Goal: Information Seeking & Learning: Compare options

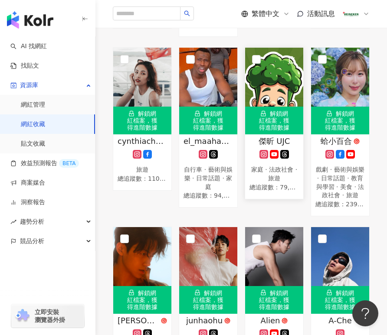
click at [257, 159] on div at bounding box center [273, 154] width 49 height 9
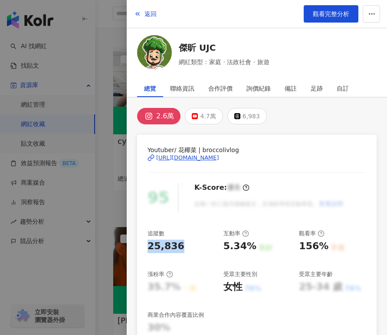
drag, startPoint x: 182, startPoint y: 249, endPoint x: 140, endPoint y: 244, distance: 42.7
click at [140, 244] on div "Youtuber/ 花椰菜 | broccolivlog https://www.instagram.com/broccolivlog/ 95 K-Score…" at bounding box center [256, 293] width 239 height 316
copy div "25,836"
drag, startPoint x: 221, startPoint y: 245, endPoint x: 248, endPoint y: 250, distance: 27.7
click at [248, 250] on div "5.34%" at bounding box center [239, 246] width 33 height 13
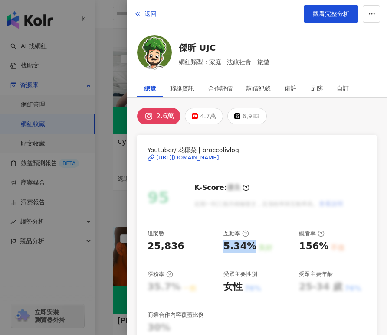
copy div "5.34%"
click at [212, 87] on div "合作評價" at bounding box center [220, 88] width 24 height 17
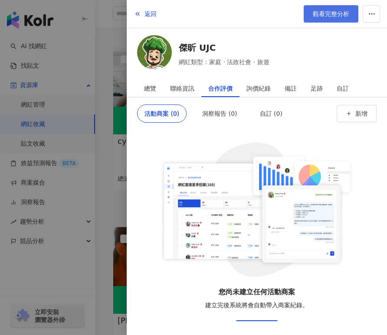
click at [326, 15] on span "觀看完整分析" at bounding box center [331, 13] width 36 height 7
click at [142, 16] on button "返回" at bounding box center [145, 13] width 23 height 17
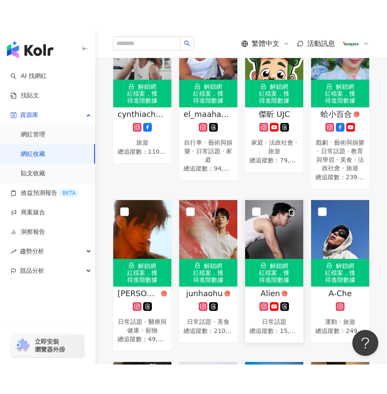
scroll to position [2354, 0]
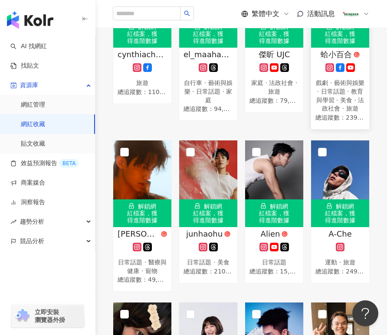
click at [328, 72] on g at bounding box center [329, 67] width 9 height 9
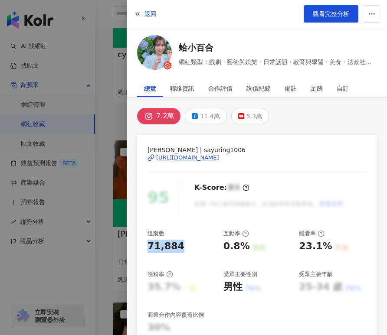
drag, startPoint x: 178, startPoint y: 249, endPoint x: 127, endPoint y: 250, distance: 51.2
click at [127, 250] on div "7.2萬 11.4萬 5.3萬 早川小百合 Sayuri | sayuring1006 https://www.instagram.com/sayuring1…" at bounding box center [257, 318] width 260 height 441
copy div "71,884"
drag, startPoint x: 221, startPoint y: 246, endPoint x: 249, endPoint y: 247, distance: 28.6
click at [249, 247] on div "追蹤數 71,884 互動率 0.8% 良好 觀看率 23.1% 不佳 漲粉率 35.7% 一般 受眾主要性別 男性 76% 受眾主要年齡 25-34 歲 7…" at bounding box center [256, 282] width 218 height 105
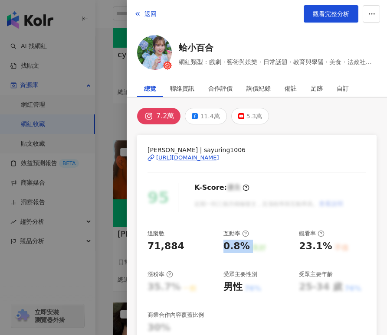
copy div "0.8% 良好"
click at [323, 11] on span "觀看完整分析" at bounding box center [331, 13] width 36 height 7
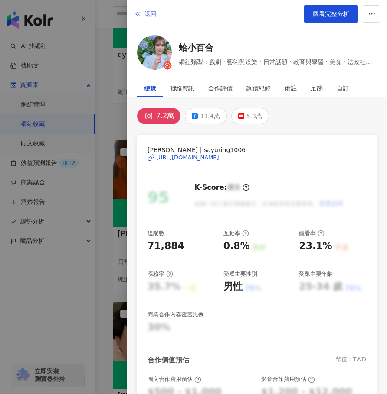
click at [152, 11] on span "返回" at bounding box center [150, 13] width 12 height 7
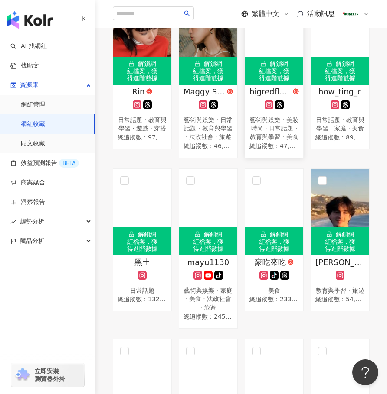
scroll to position [3481, 0]
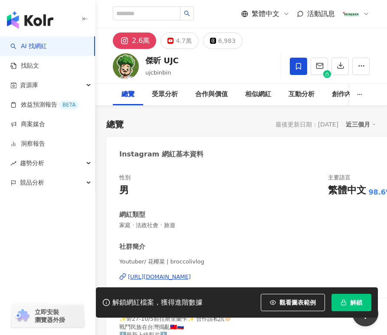
click at [109, 226] on div "性別 男 主要語言 繁體中文 98.6% 網紅類型 家庭 · 法政社會 · 旅遊 社群簡介 Youtuber/ 花椰菜 | broccolivlog [URL…" at bounding box center [255, 258] width 299 height 187
